Goal: Task Accomplishment & Management: Manage account settings

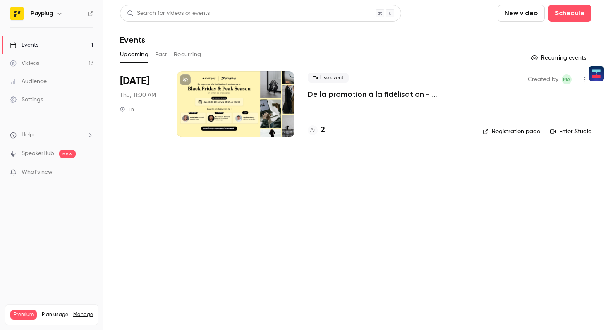
click at [265, 121] on div at bounding box center [235, 104] width 118 height 66
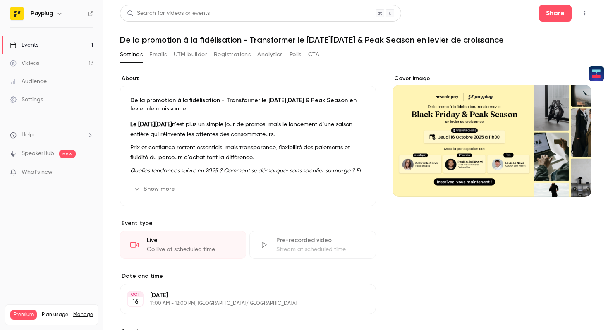
click at [224, 58] on button "Registrations" at bounding box center [232, 54] width 37 height 13
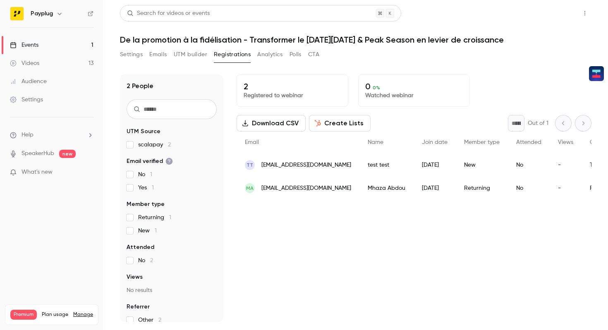
click at [562, 17] on button "Share" at bounding box center [555, 13] width 33 height 17
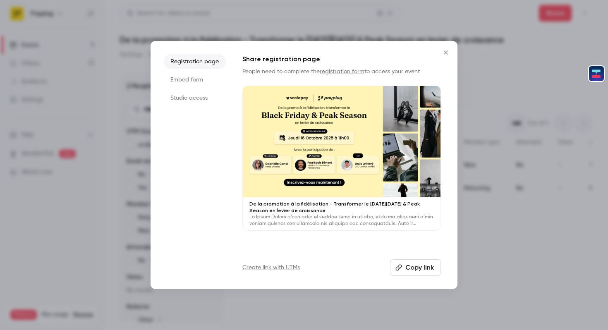
click at [424, 267] on button "Copy link" at bounding box center [415, 267] width 51 height 17
click at [444, 54] on icon "Close" at bounding box center [446, 52] width 10 height 7
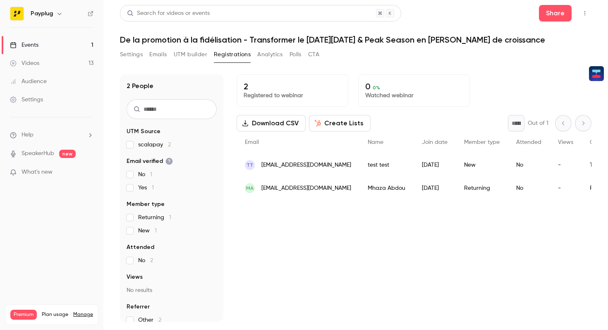
click at [153, 145] on span "scalapay 2" at bounding box center [154, 145] width 33 height 8
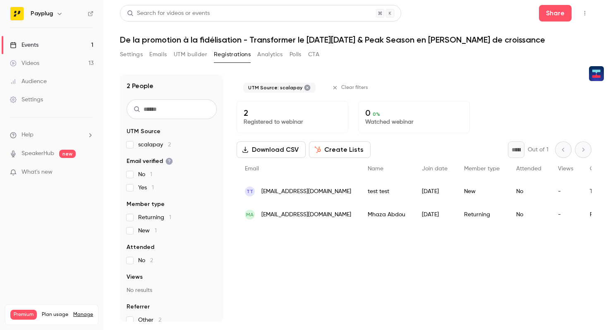
click at [153, 145] on span "scalapay 2" at bounding box center [154, 145] width 33 height 8
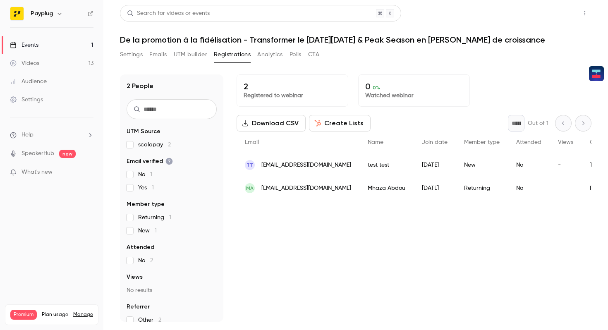
click at [542, 14] on button "Share" at bounding box center [555, 13] width 33 height 17
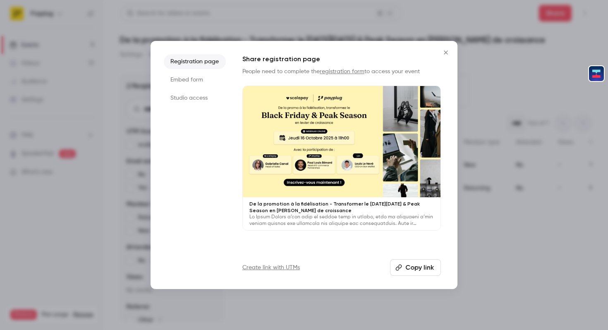
click at [428, 271] on button "Copy link" at bounding box center [415, 267] width 51 height 17
click at [443, 51] on icon "Close" at bounding box center [446, 52] width 10 height 7
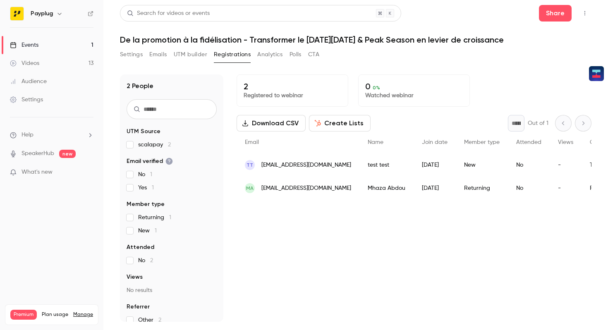
click at [200, 56] on button "UTM builder" at bounding box center [190, 54] width 33 height 13
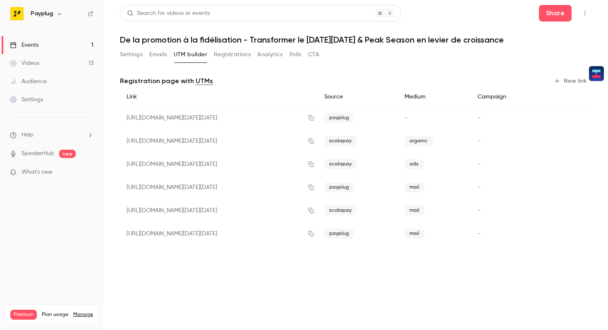
click at [125, 54] on button "Settings" at bounding box center [131, 54] width 23 height 13
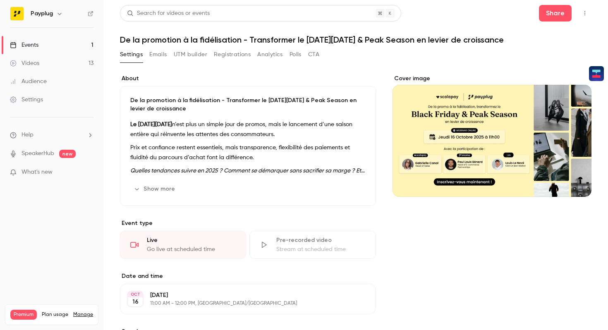
click at [154, 57] on button "Emails" at bounding box center [157, 54] width 17 height 13
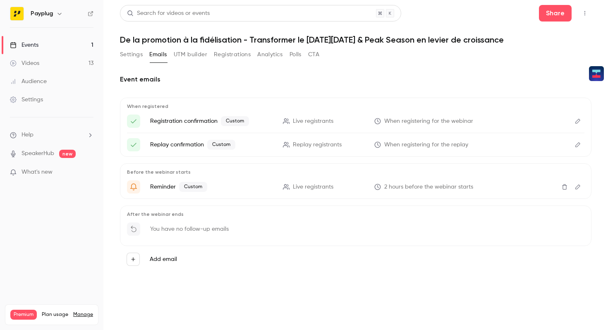
click at [134, 52] on button "Settings" at bounding box center [131, 54] width 23 height 13
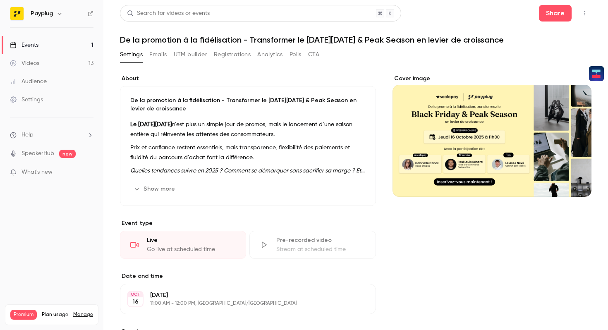
click at [58, 43] on link "Events 1" at bounding box center [51, 45] width 103 height 18
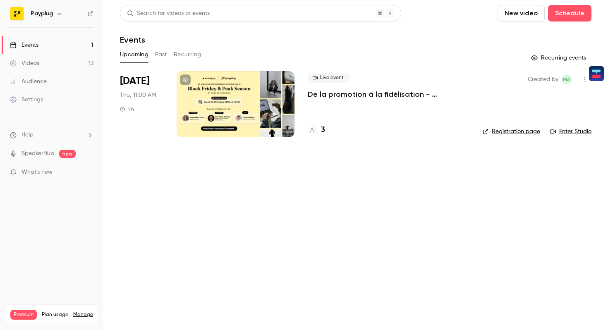
click at [280, 136] on div at bounding box center [235, 104] width 118 height 66
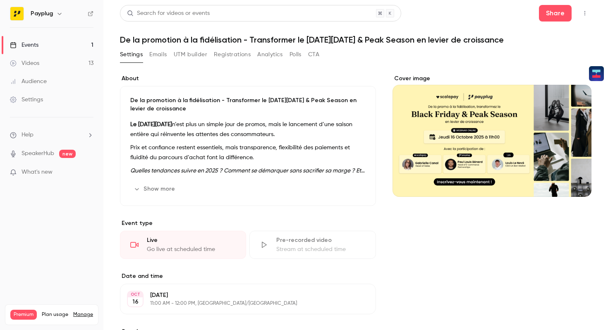
click at [188, 55] on button "UTM builder" at bounding box center [190, 54] width 33 height 13
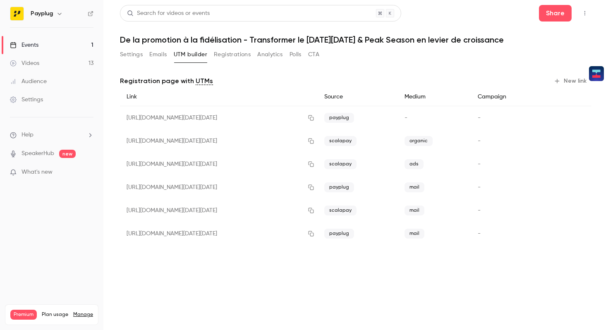
click at [213, 56] on div "Settings Emails UTM builder Registrations Analytics Polls CTA" at bounding box center [219, 54] width 199 height 13
click at [215, 56] on button "Registrations" at bounding box center [232, 54] width 37 height 13
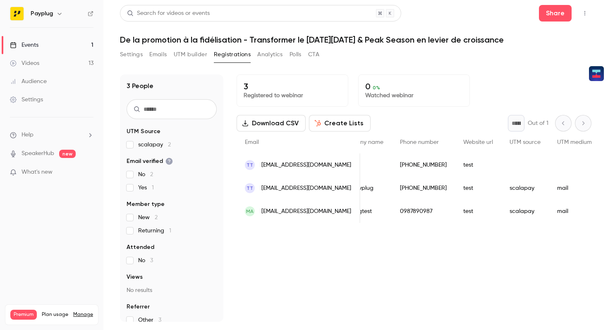
scroll to position [0, 437]
